Goal: Information Seeking & Learning: Learn about a topic

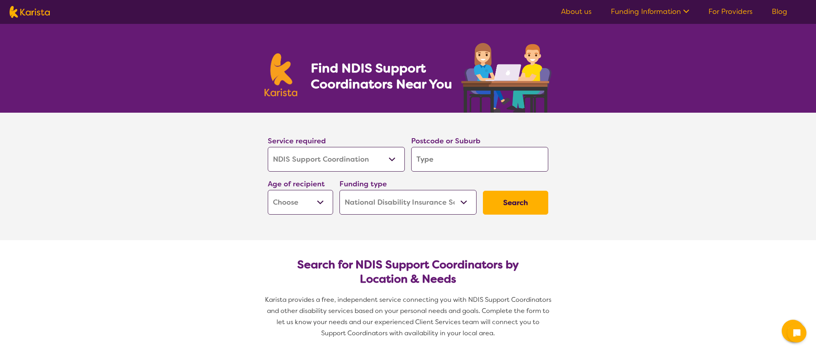
select select "NDIS Support Coordination"
select select "NDIS"
select select "NDIS Support Coordination"
select select "NDIS"
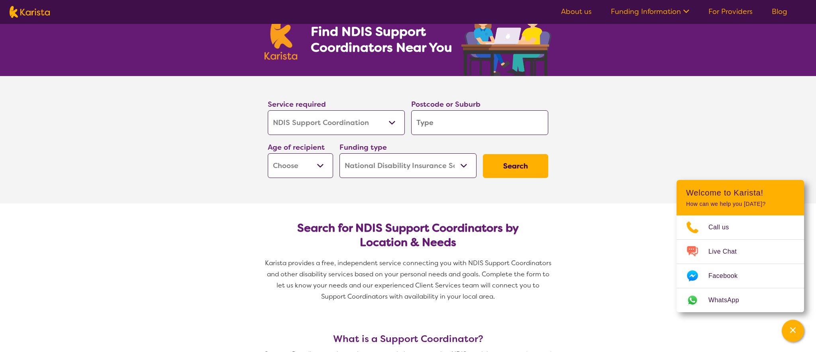
scroll to position [38, 0]
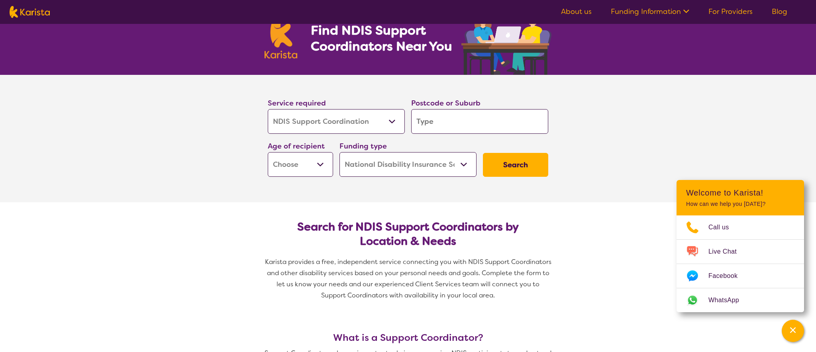
click at [439, 118] on input "search" at bounding box center [479, 121] width 137 height 25
type input "2570"
click at [306, 194] on section "Service required Allied Health Assistant Assessment ([MEDICAL_DATA] or [MEDICAL…" at bounding box center [408, 138] width 319 height 127
click at [464, 163] on select "Home Care Package (HCP) National Disability Insurance Scheme (NDIS) I don't know" at bounding box center [407, 164] width 137 height 25
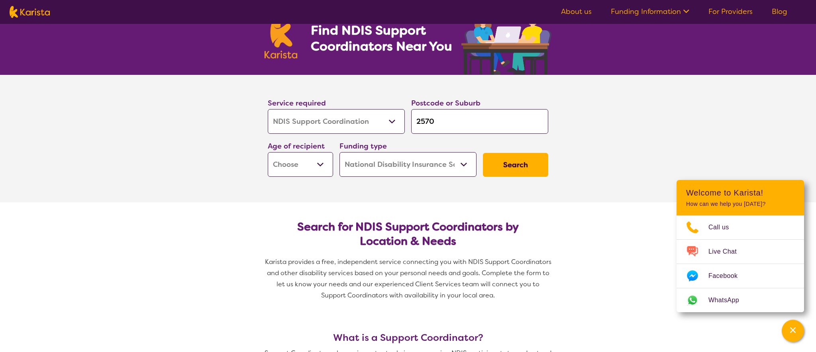
select select "HCP"
click at [339, 152] on select "Home Care Package (HCP) National Disability Insurance Scheme (NDIS) I don't know" at bounding box center [407, 164] width 137 height 25
select select "HCP"
click at [469, 163] on select "Home Care Package (HCP) National Disability Insurance Scheme (NDIS) I don't know" at bounding box center [407, 164] width 137 height 25
click at [463, 164] on select "Home Care Package (HCP) National Disability Insurance Scheme (NDIS) I don't know" at bounding box center [407, 164] width 137 height 25
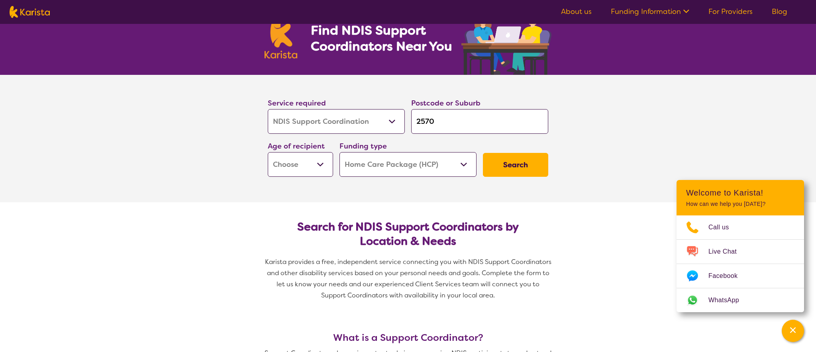
click at [519, 165] on button "Search" at bounding box center [515, 165] width 65 height 24
click at [322, 163] on select "Early Childhood - 0 to 9 Child - 10 to 11 Adolescent - 12 to 17 Adult - 18 to 6…" at bounding box center [300, 164] width 65 height 25
select select "AD"
click at [268, 152] on select "Early Childhood - 0 to 9 Child - 10 to 11 Adolescent - 12 to 17 Adult - 18 to 6…" at bounding box center [300, 164] width 65 height 25
select select "AD"
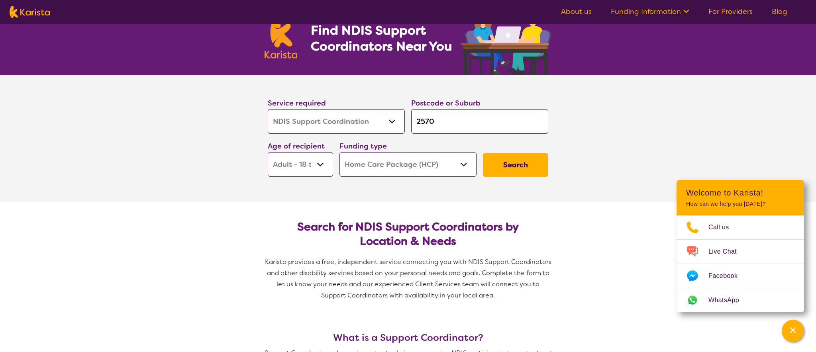
click at [516, 165] on button "Search" at bounding box center [515, 165] width 65 height 24
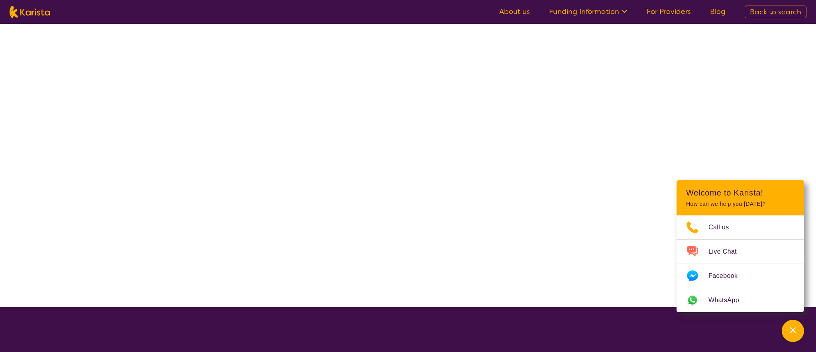
select select "NDIS Support Coordination"
select select "AD"
select select "HCP"
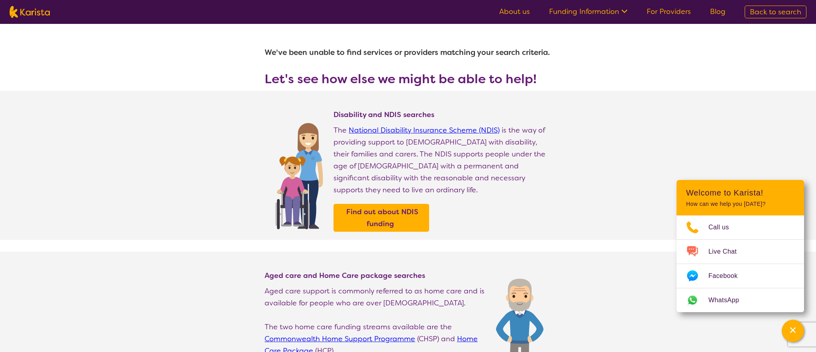
select select "NDIS Support Coordination"
select select "AD"
select select "NDIS"
select select "NDIS Support Coordination"
select select "AD"
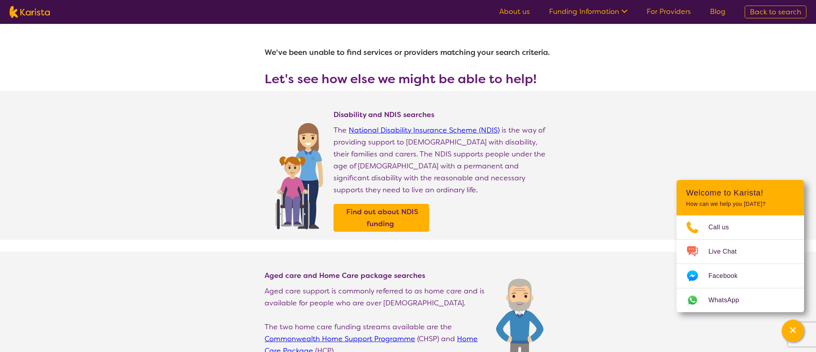
select select "NDIS"
